Goal: Task Accomplishment & Management: Complete application form

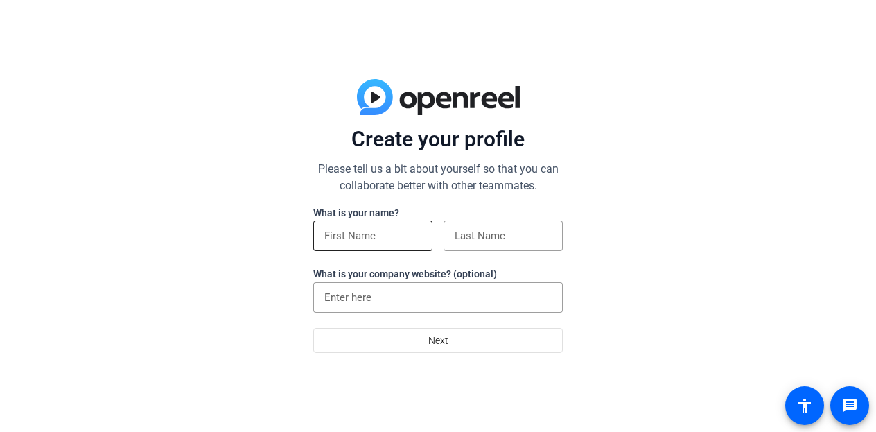
click at [340, 243] on input at bounding box center [372, 235] width 97 height 17
type input "Devin"
click at [431, 235] on div "Devin" at bounding box center [372, 235] width 119 height 30
click at [482, 235] on input at bounding box center [503, 235] width 97 height 17
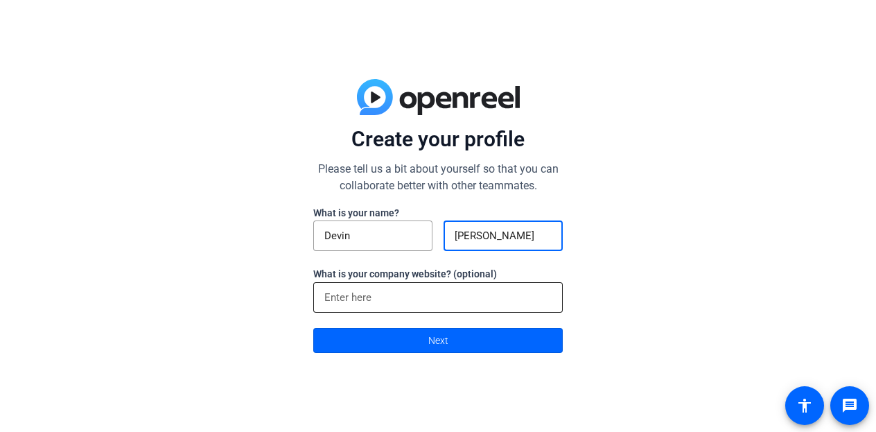
type input "[PERSON_NAME]"
click at [422, 289] on div at bounding box center [437, 297] width 227 height 30
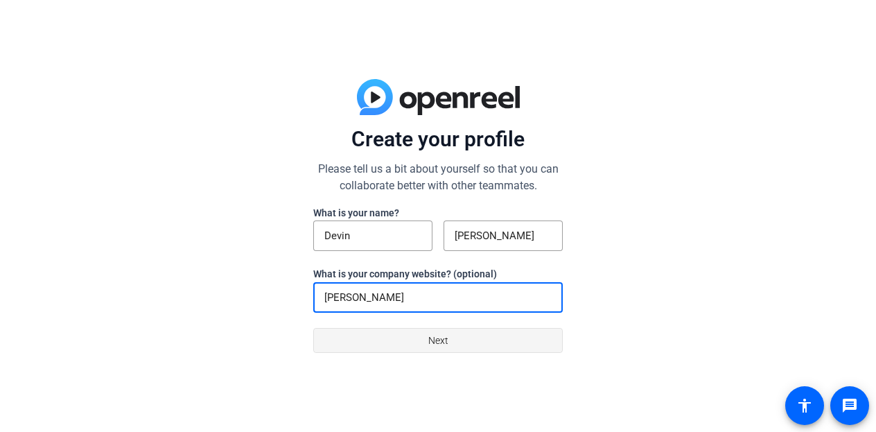
click at [417, 340] on span at bounding box center [438, 340] width 248 height 33
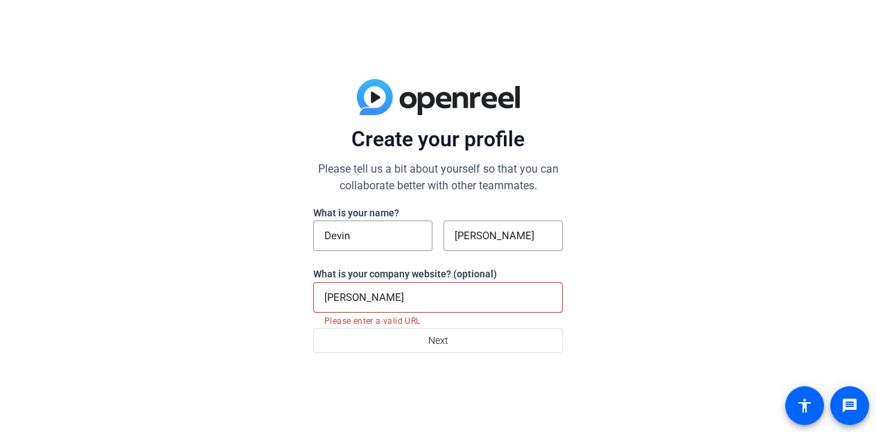
click at [405, 290] on input "[PERSON_NAME]" at bounding box center [437, 297] width 227 height 17
type input "[PERSON_NAME]"
drag, startPoint x: 389, startPoint y: 294, endPoint x: 285, endPoint y: 292, distance: 104.0
click at [285, 292] on div "Create your profile Please tell us a bit about yourself so that you can collabo…" at bounding box center [438, 216] width 876 height 432
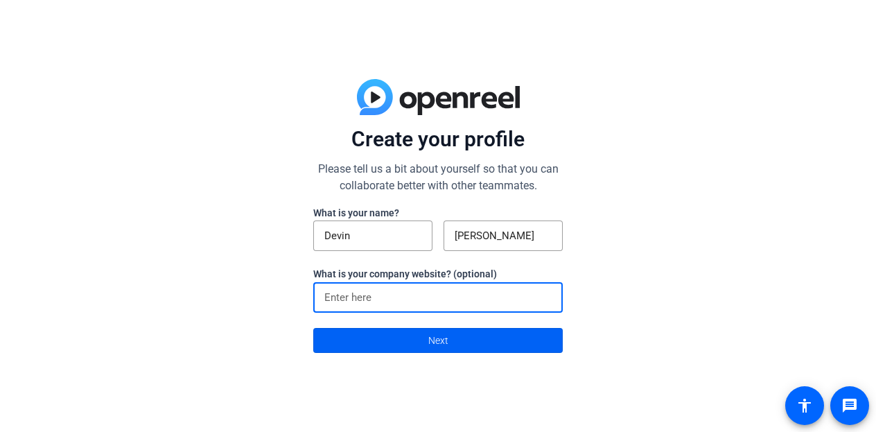
click at [414, 335] on span at bounding box center [438, 340] width 248 height 33
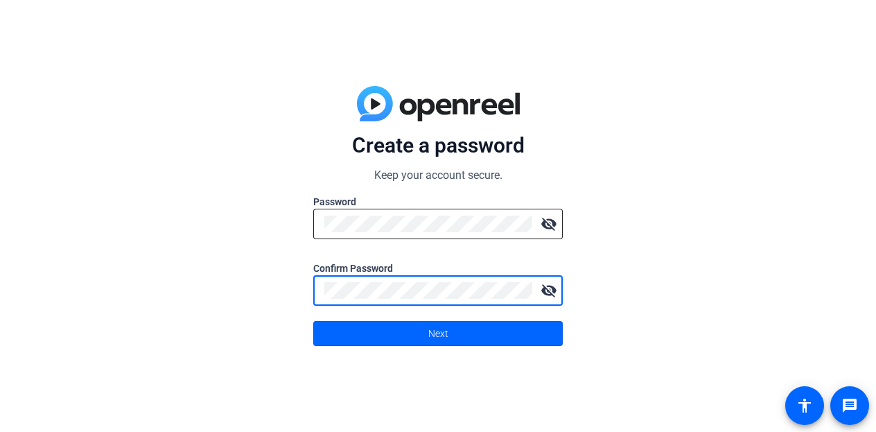
click at [547, 234] on mat-icon "visibility_off" at bounding box center [549, 224] width 28 height 28
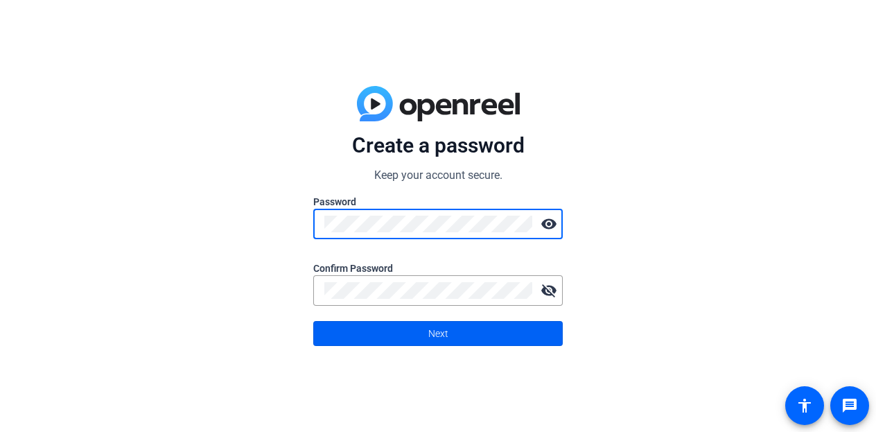
click at [405, 333] on span at bounding box center [438, 333] width 248 height 33
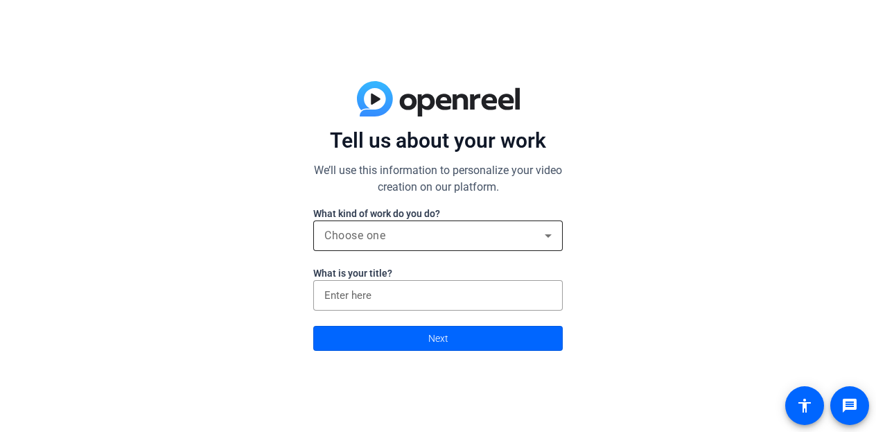
click at [387, 231] on div "Choose one" at bounding box center [434, 235] width 220 height 17
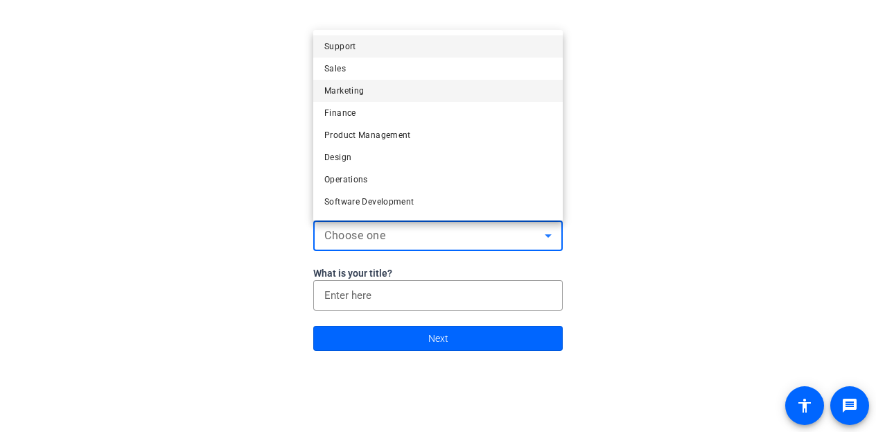
click at [382, 91] on mat-option "Marketing" at bounding box center [437, 91] width 249 height 22
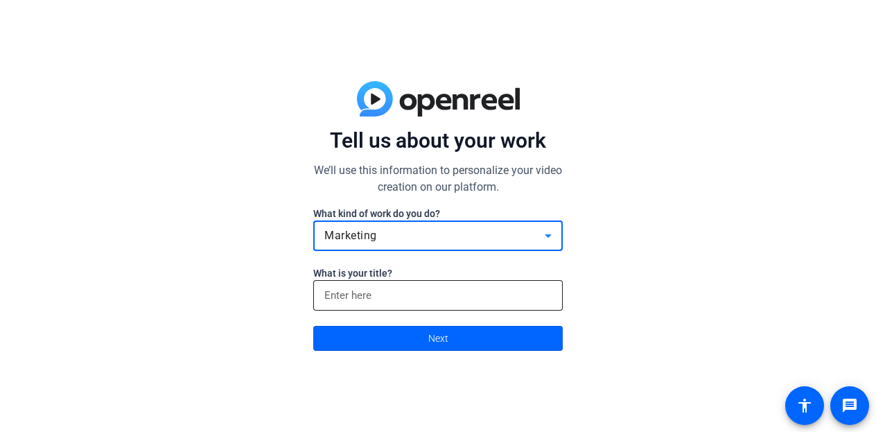
click at [371, 301] on input at bounding box center [437, 295] width 227 height 17
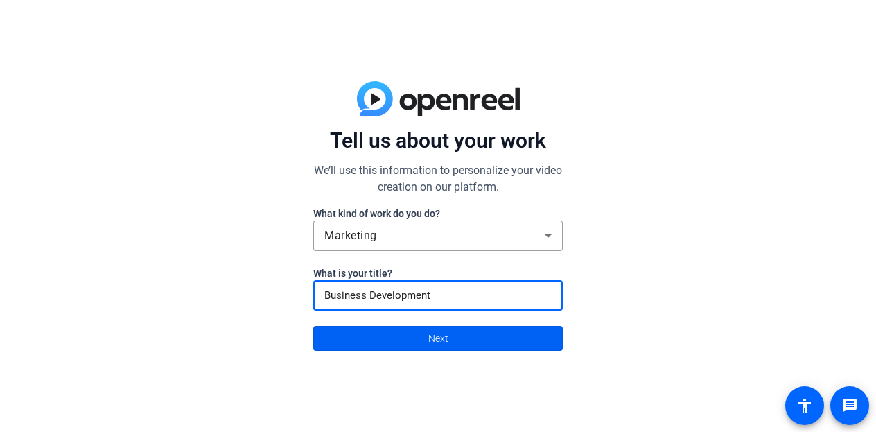
type input "Business Development"
click at [412, 338] on span at bounding box center [438, 338] width 248 height 33
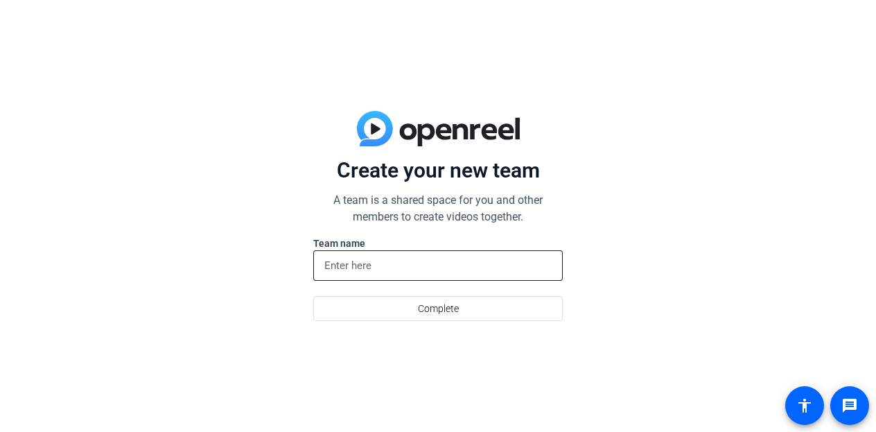
click at [404, 272] on input at bounding box center [437, 265] width 227 height 17
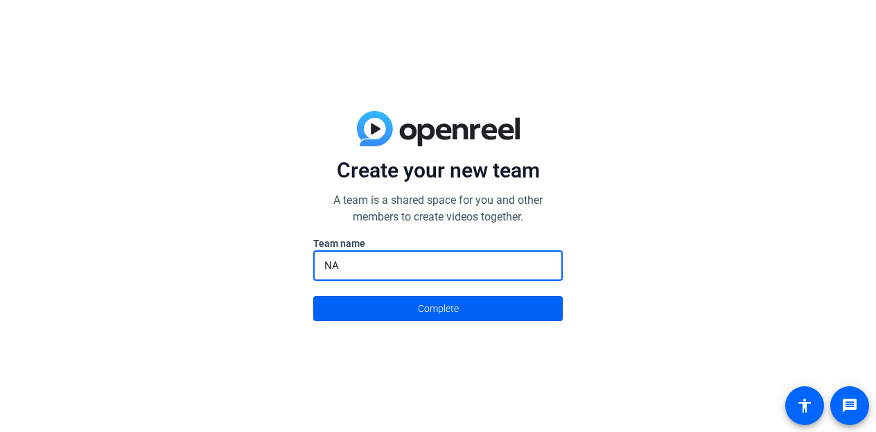
type input "NA"
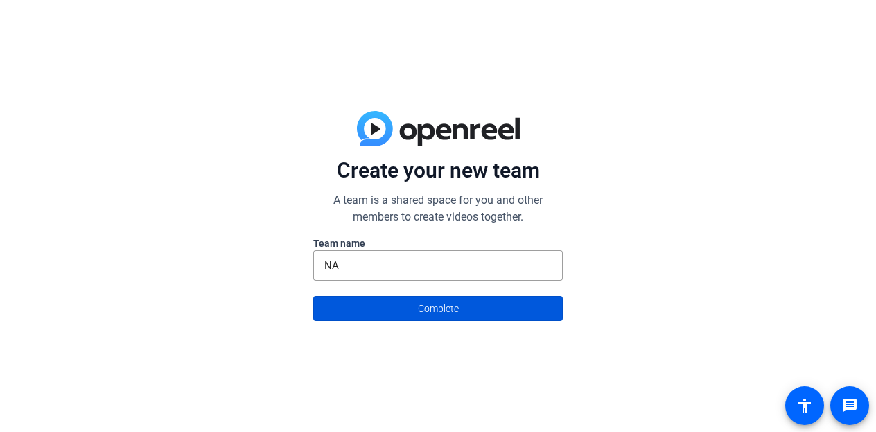
click at [398, 312] on span at bounding box center [438, 308] width 248 height 33
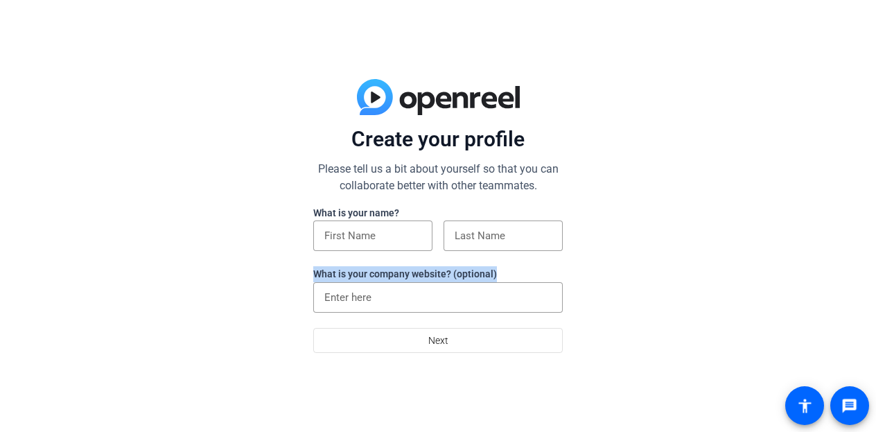
drag, startPoint x: 395, startPoint y: 286, endPoint x: 292, endPoint y: 281, distance: 102.7
click at [292, 281] on div "Create your profile Please tell us a bit about yourself so that you can collabo…" at bounding box center [438, 216] width 876 height 432
click at [441, 342] on span "Next" at bounding box center [438, 340] width 20 height 26
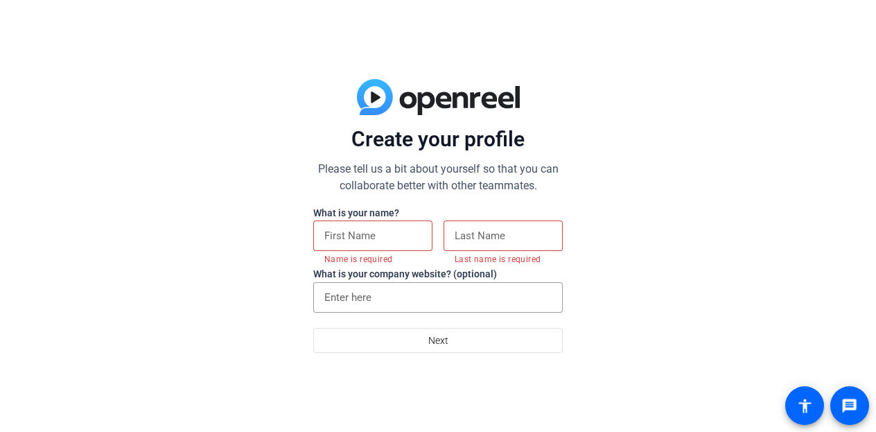
click at [389, 225] on div at bounding box center [372, 235] width 97 height 30
type input "De"
